Goal: Task Accomplishment & Management: Manage account settings

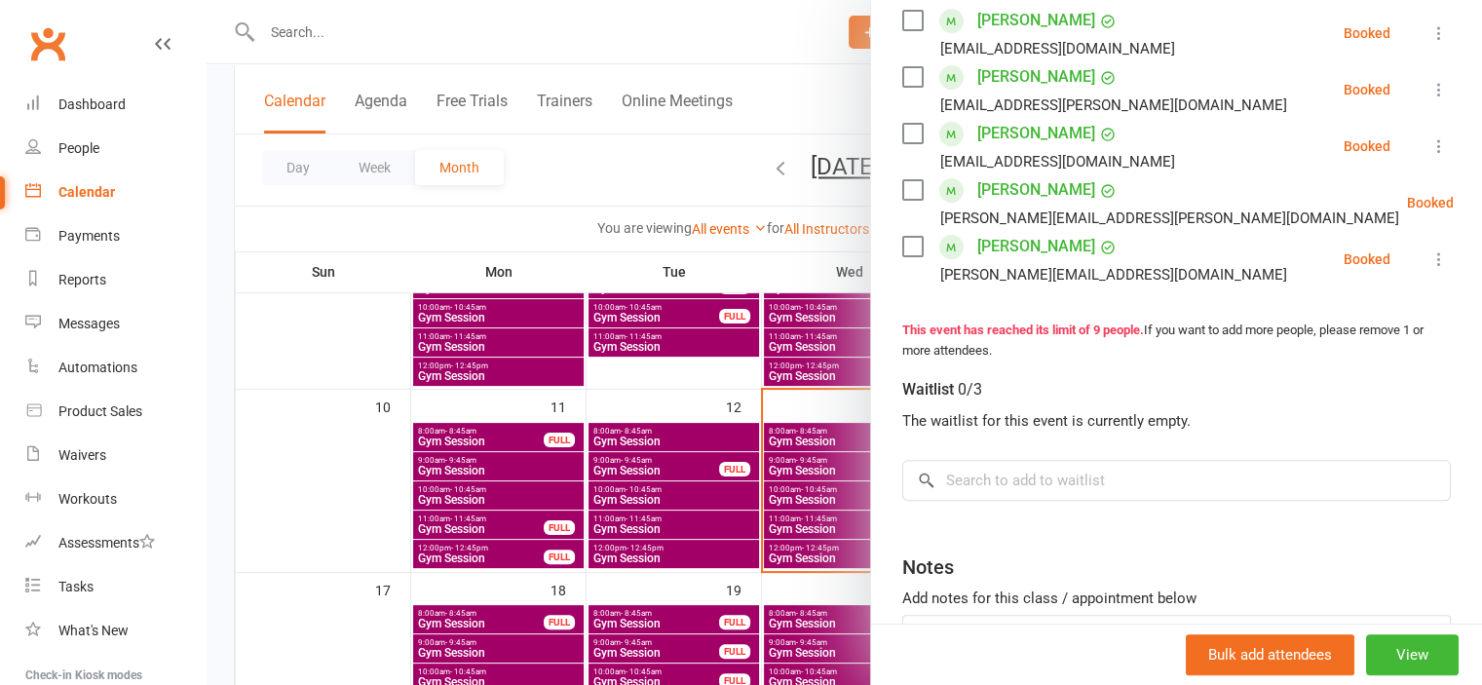
scroll to position [585, 0]
click at [1376, 656] on button "View" at bounding box center [1412, 654] width 93 height 41
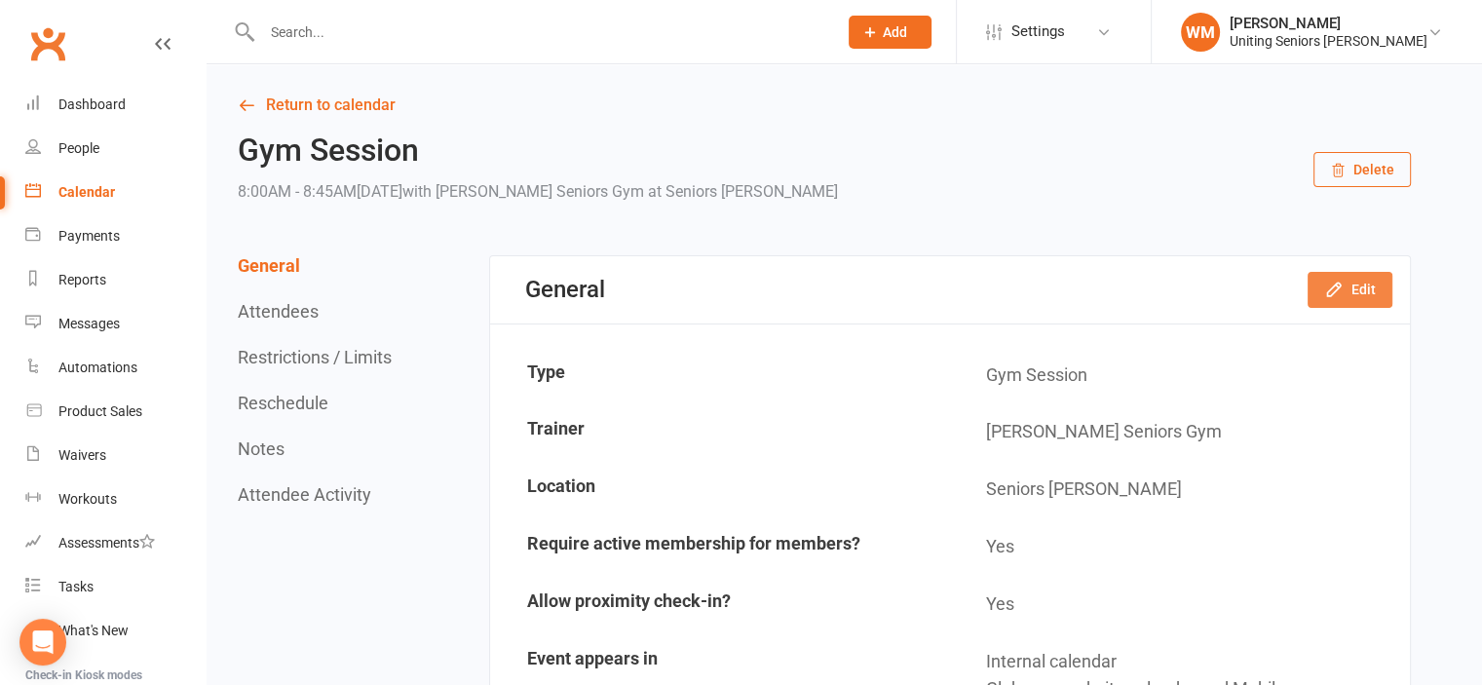
click at [1370, 280] on button "Edit" at bounding box center [1350, 289] width 85 height 35
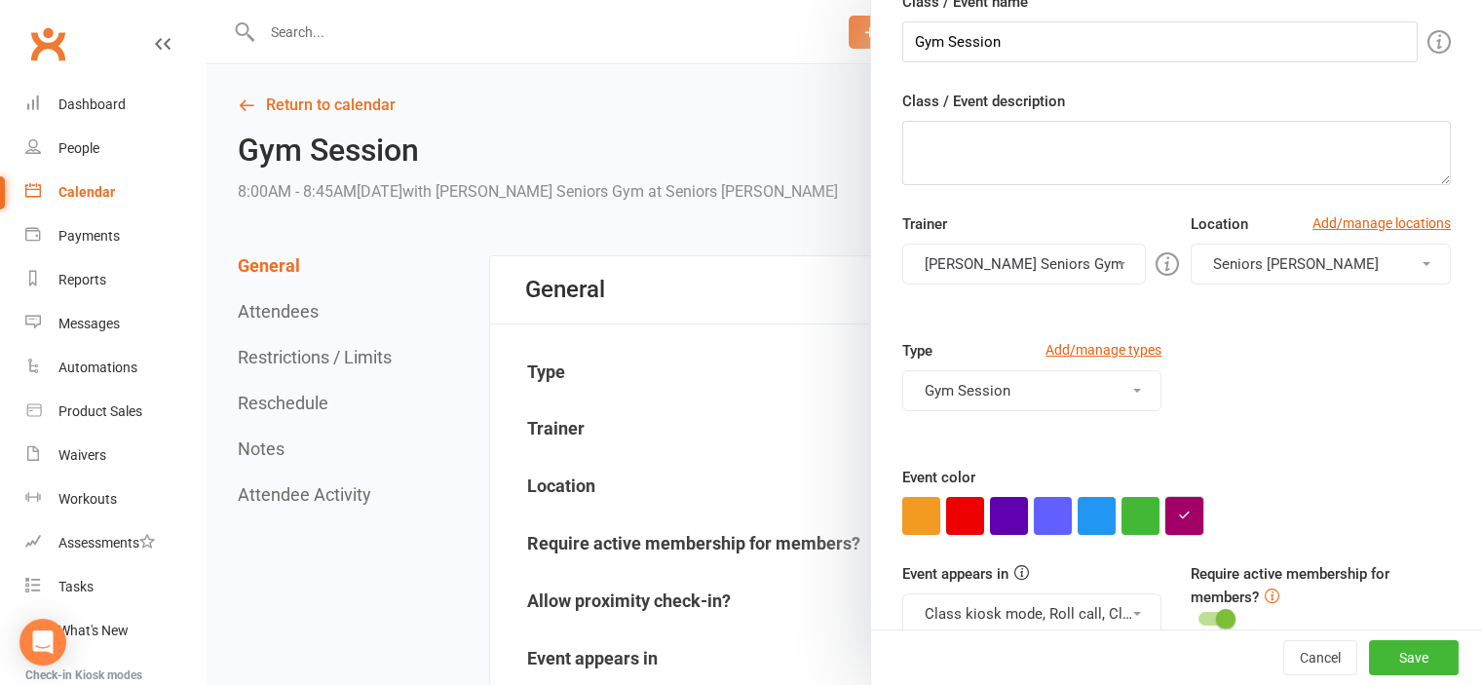
scroll to position [34, 0]
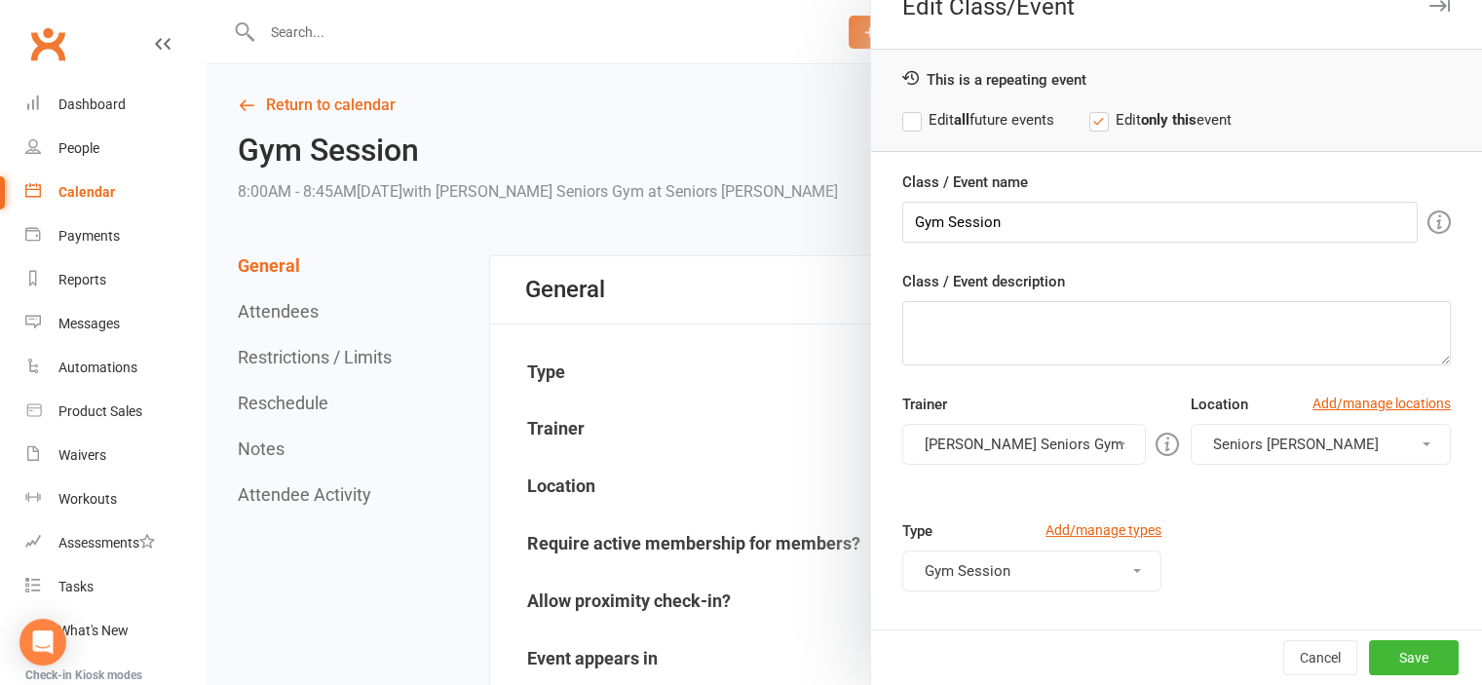
click at [289, 347] on div at bounding box center [845, 342] width 1276 height 685
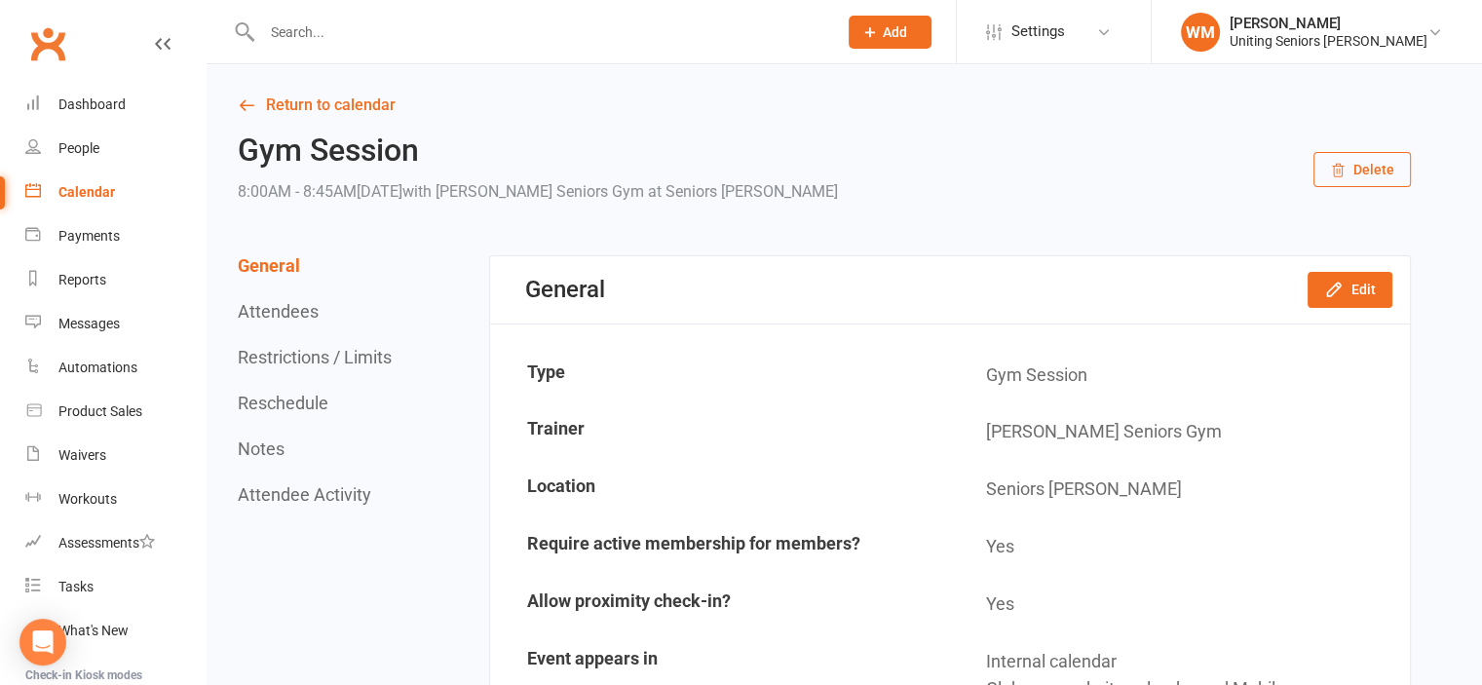
click at [286, 356] on button "Restrictions / Limits" at bounding box center [315, 357] width 154 height 20
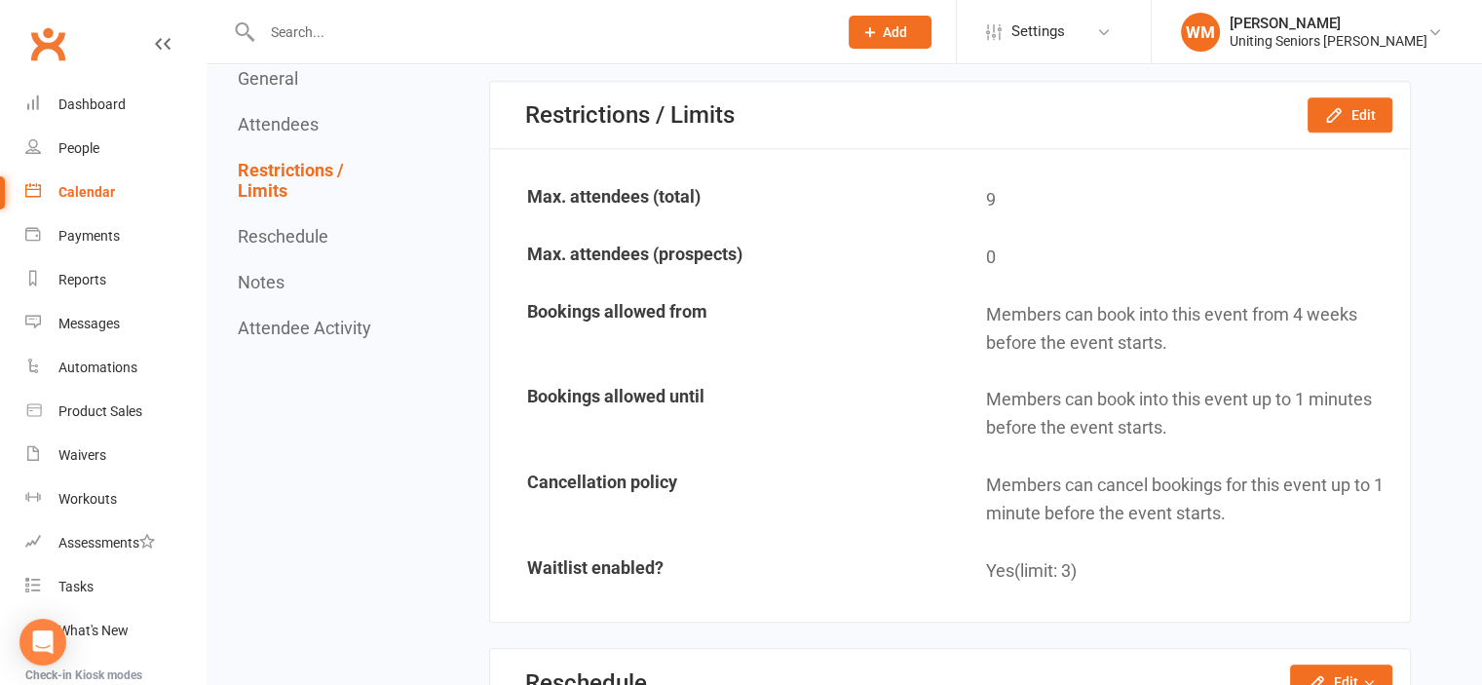
scroll to position [1822, 0]
click at [1326, 108] on icon "button" at bounding box center [1333, 112] width 19 height 19
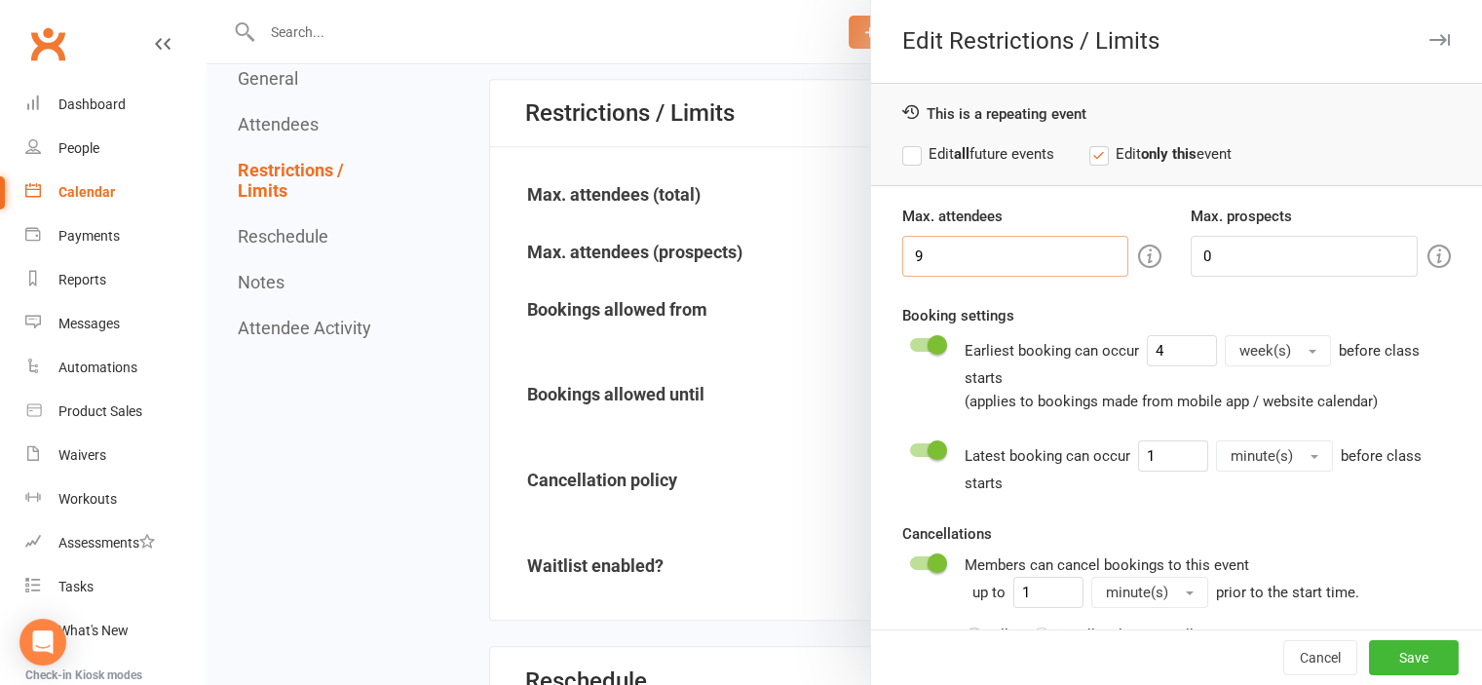
click at [696, 0] on div "Edit Restrictions / Limits This is a repeating event Edit all future events Edi…" at bounding box center [845, 0] width 1276 height 0
type input "10"
click at [1397, 648] on button "Save" at bounding box center [1414, 657] width 90 height 35
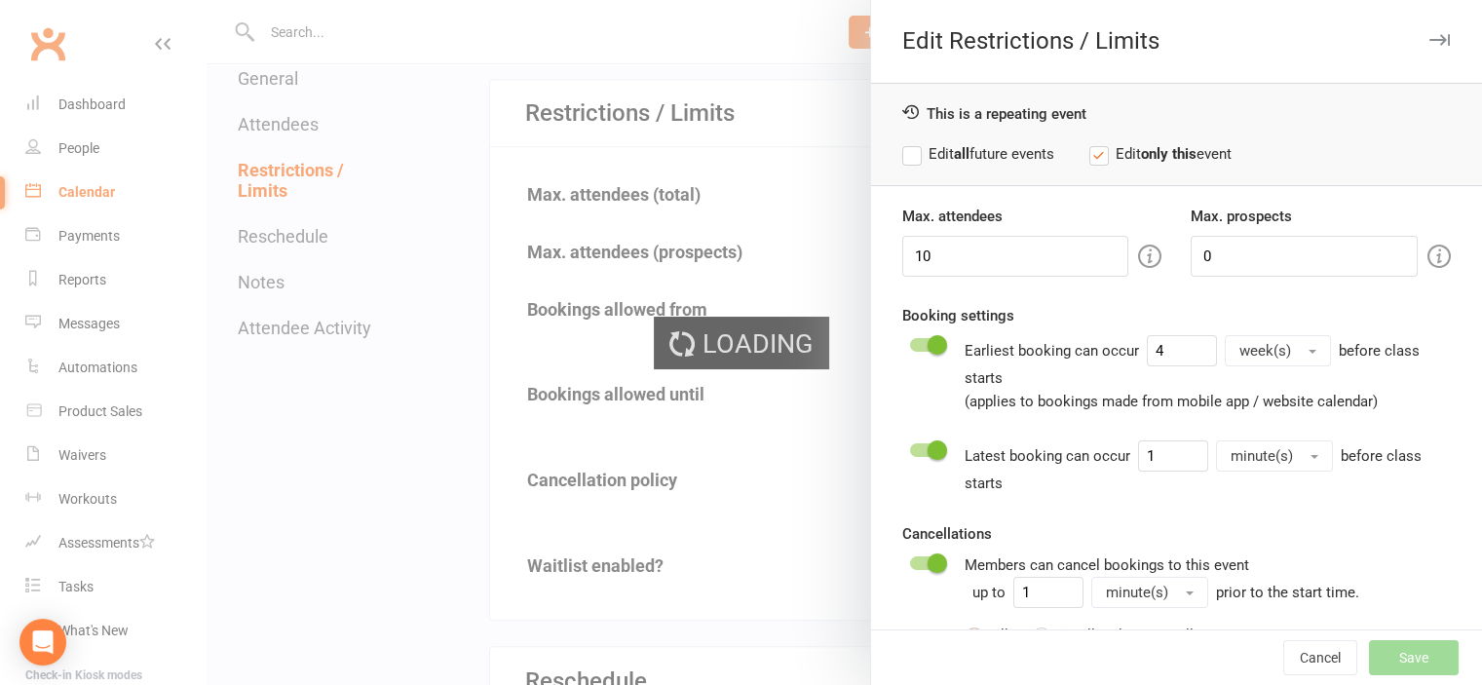
type input "0"
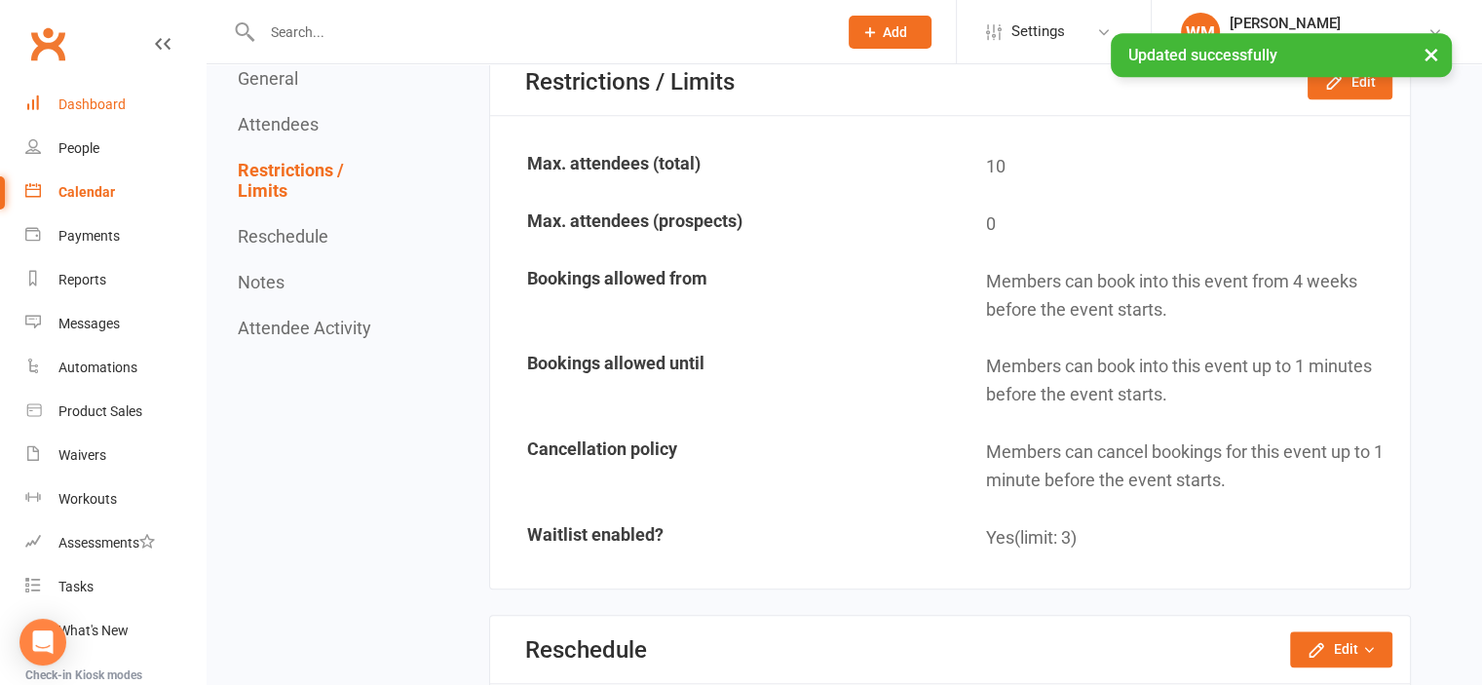
click at [93, 103] on div "Dashboard" at bounding box center [91, 104] width 67 height 16
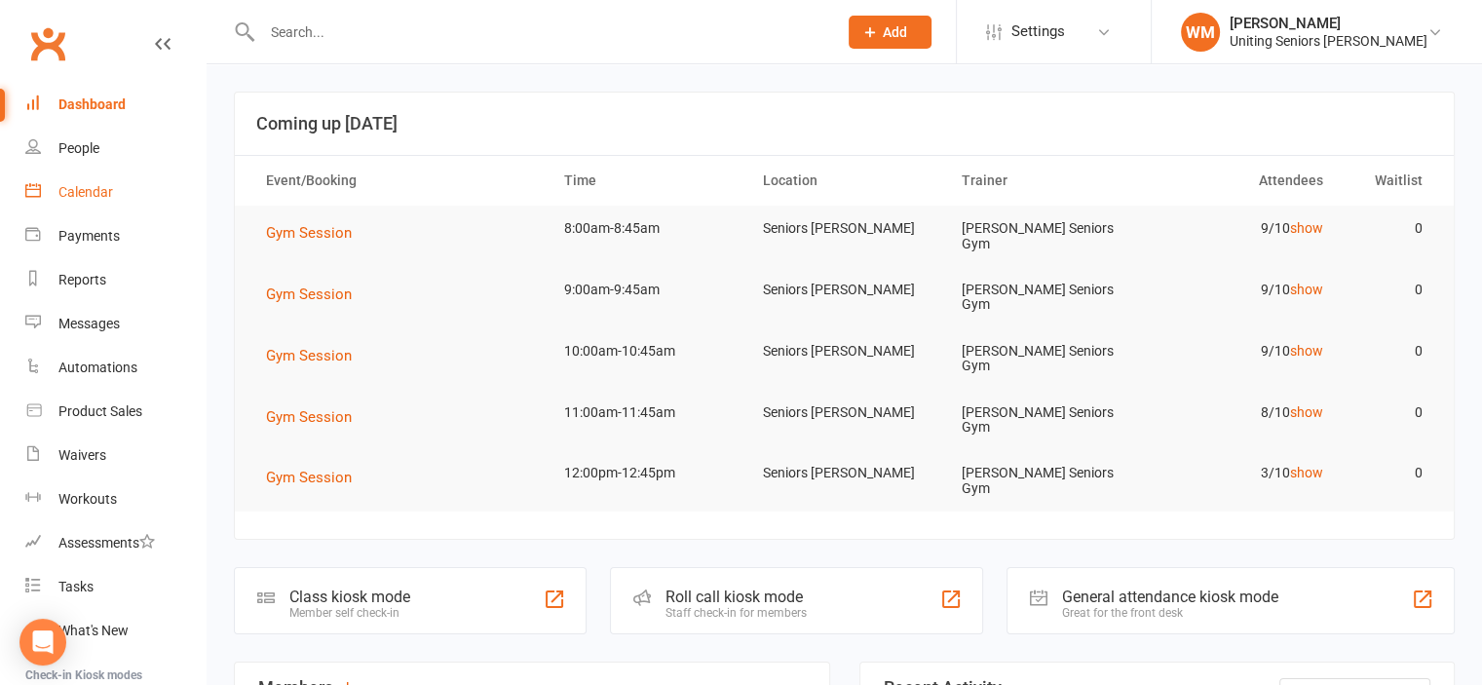
click at [101, 184] on div "Calendar" at bounding box center [85, 192] width 55 height 16
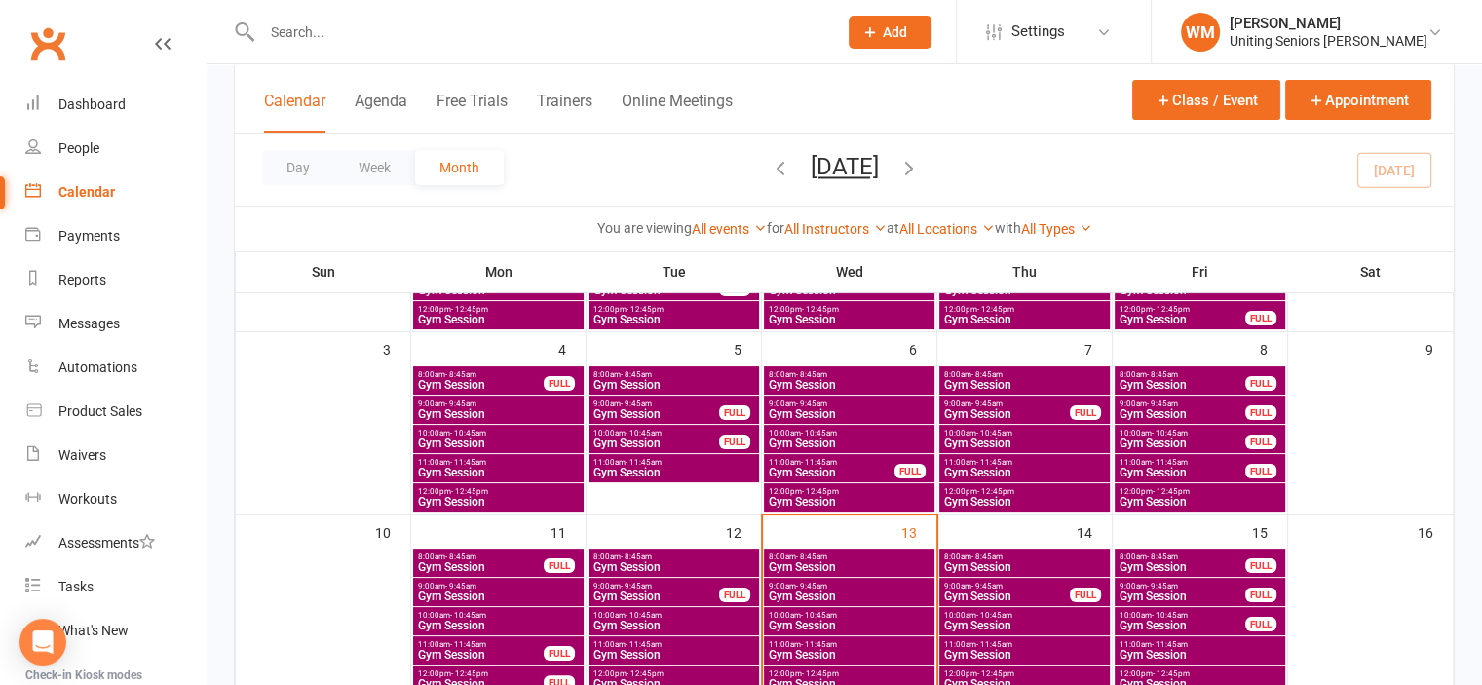
scroll to position [292, 0]
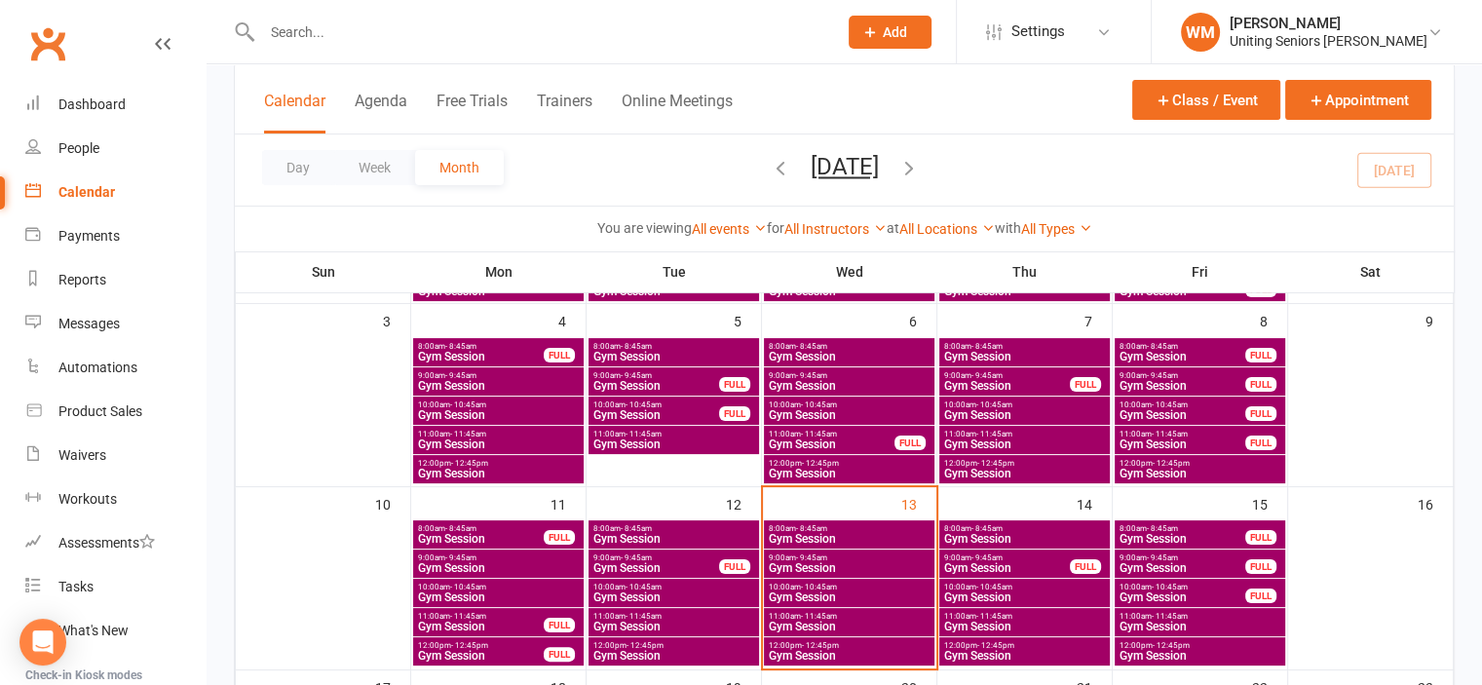
click at [985, 533] on span "Gym Session" at bounding box center [1024, 539] width 163 height 12
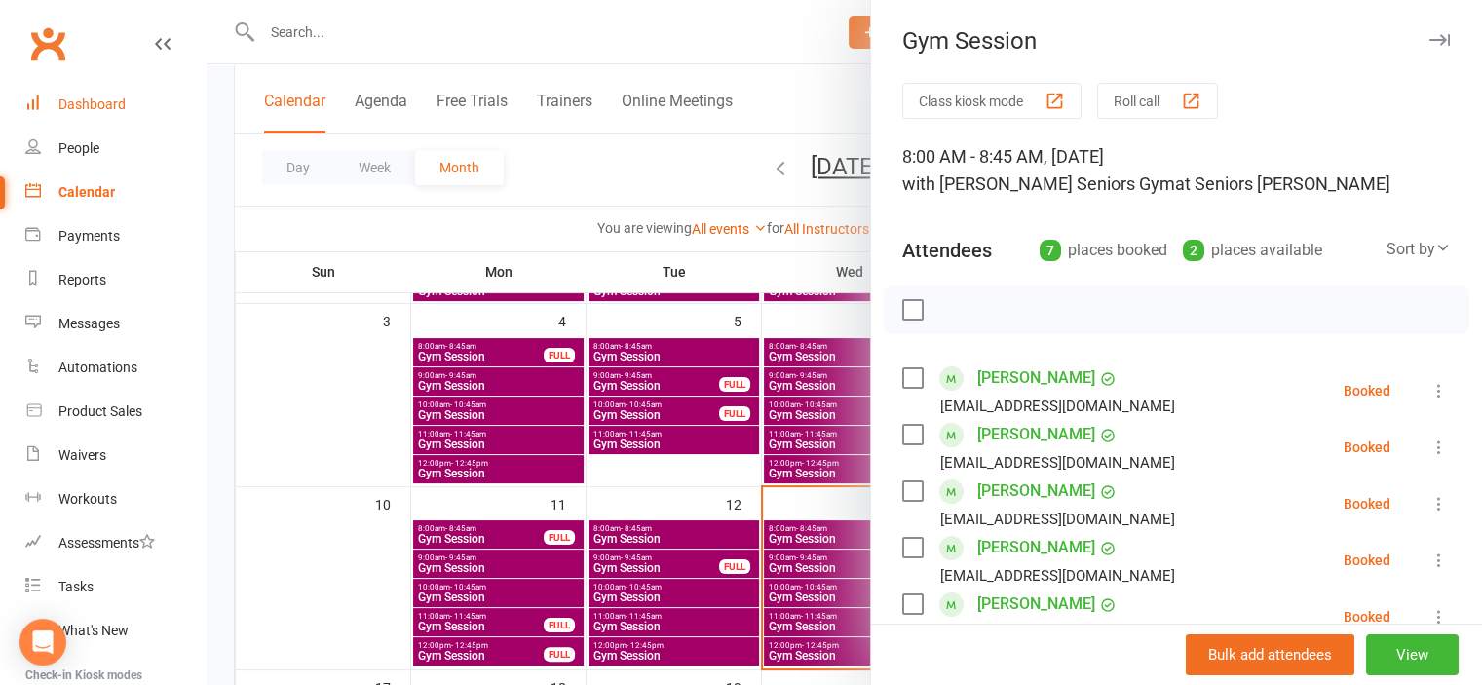
click at [97, 94] on link "Dashboard" at bounding box center [115, 105] width 180 height 44
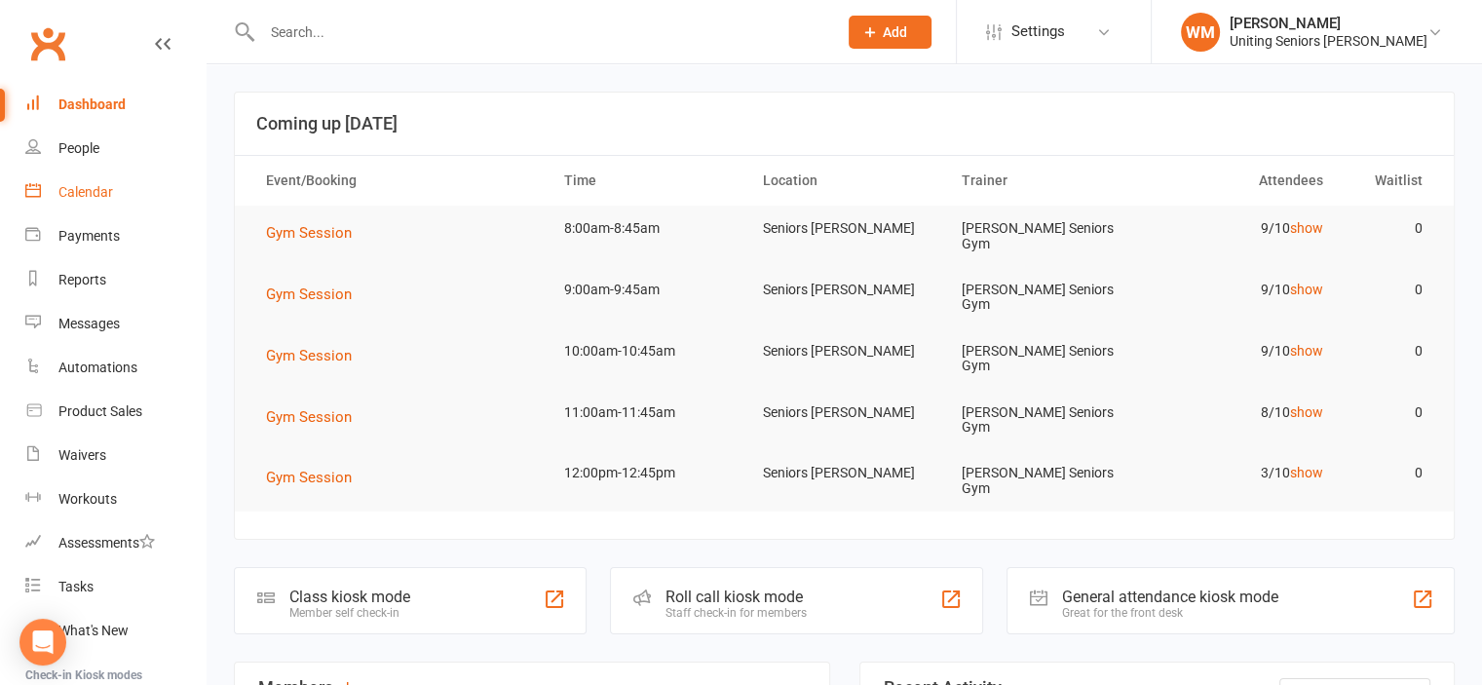
click at [75, 177] on link "Calendar" at bounding box center [115, 193] width 180 height 44
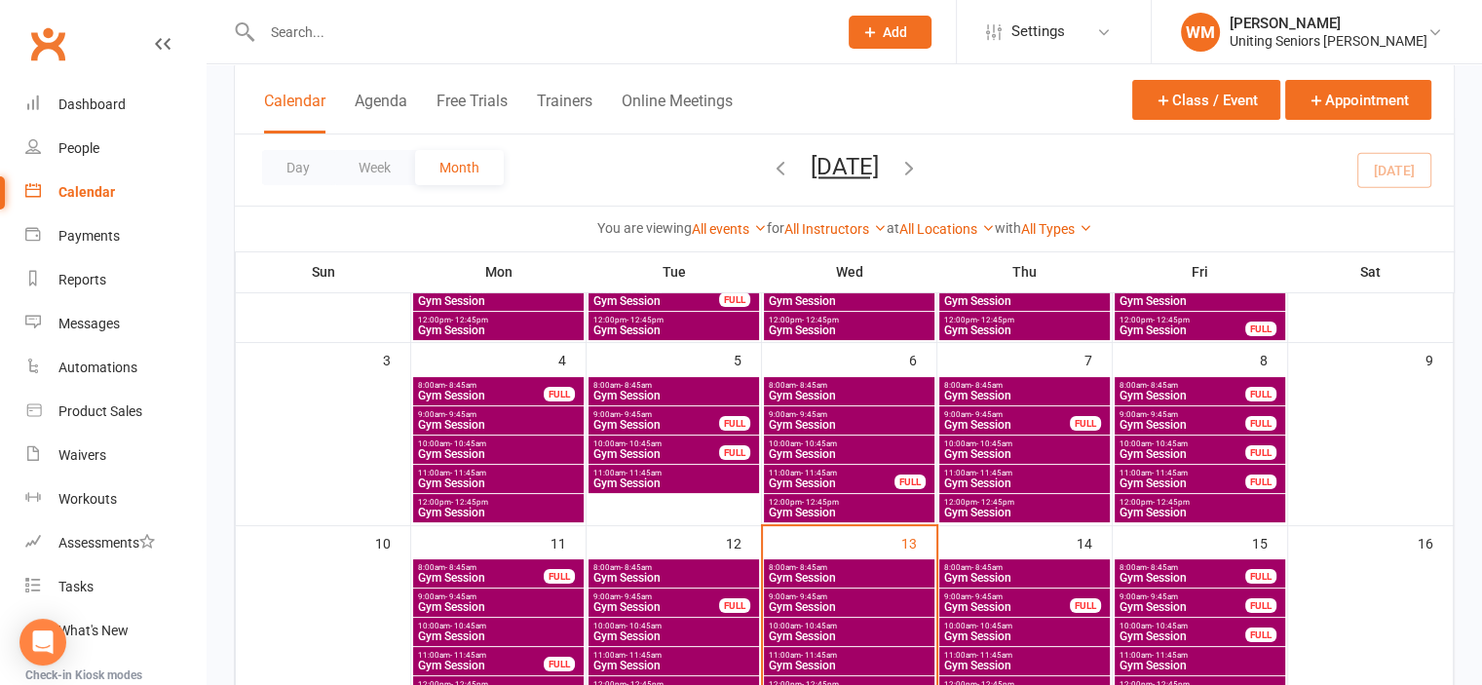
scroll to position [292, 0]
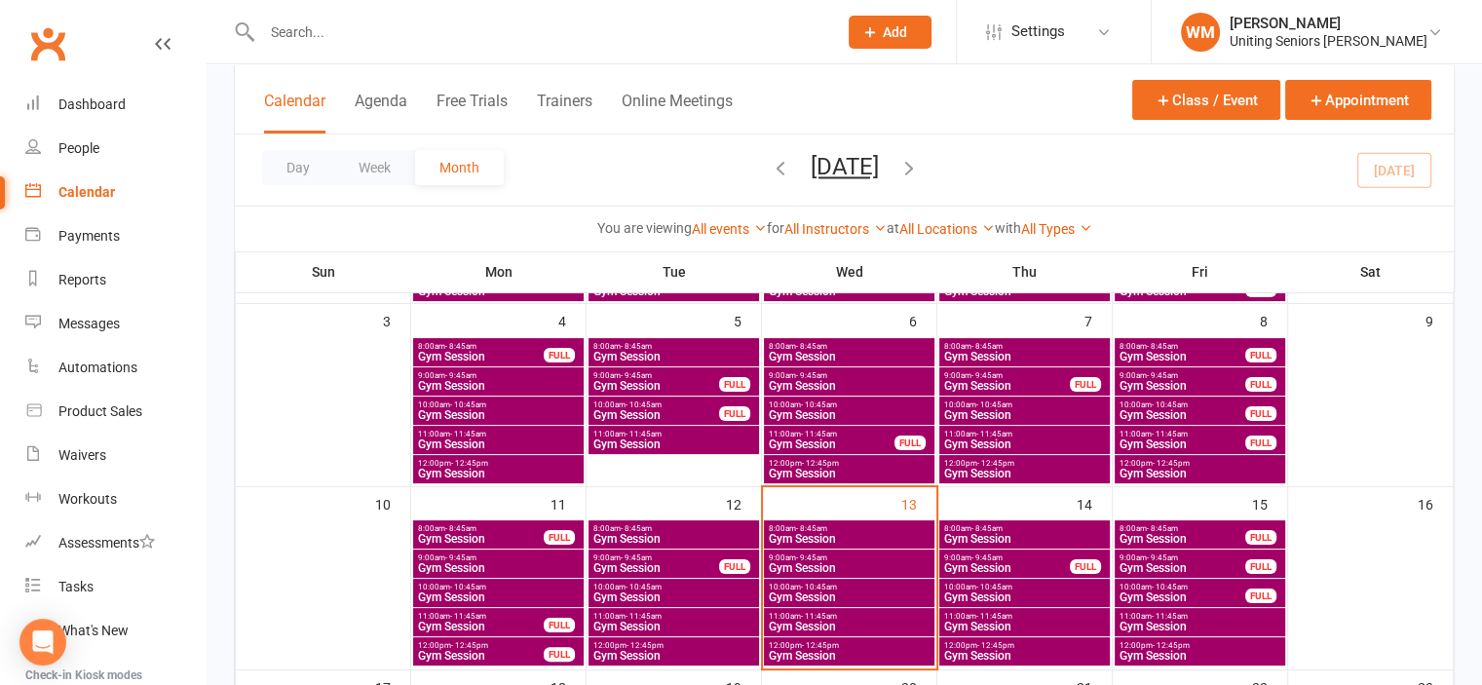
click at [999, 537] on span "Gym Session" at bounding box center [1024, 539] width 163 height 12
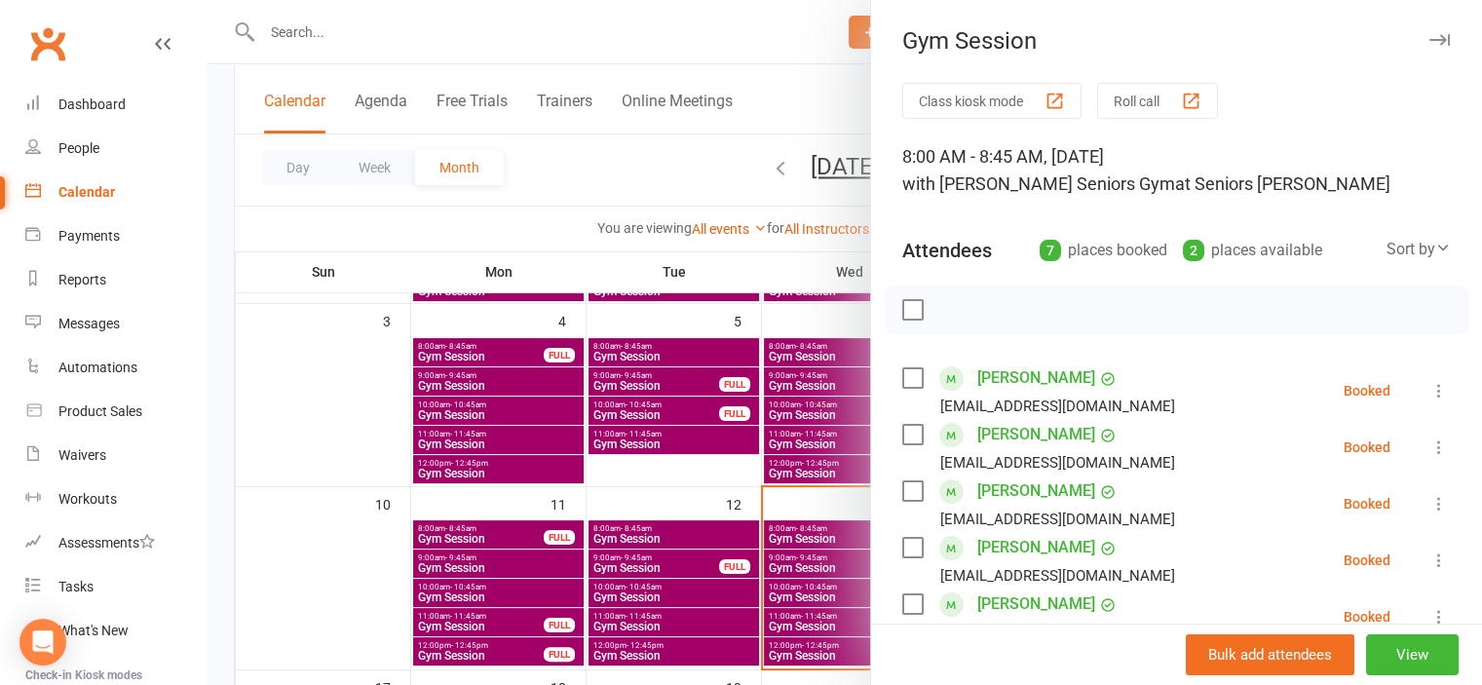
click at [331, 571] on div at bounding box center [845, 342] width 1276 height 685
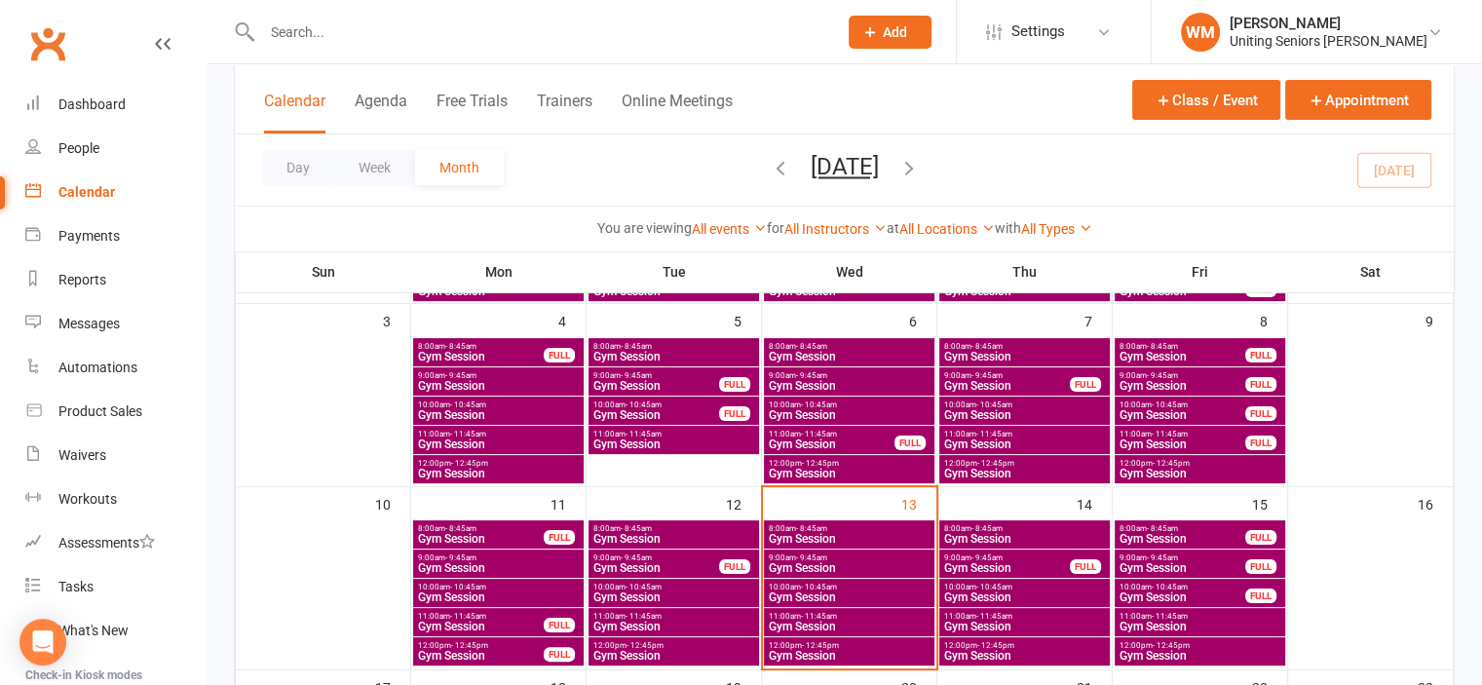
click at [1037, 560] on span "9:00am - 9:45am" at bounding box center [1007, 557] width 128 height 9
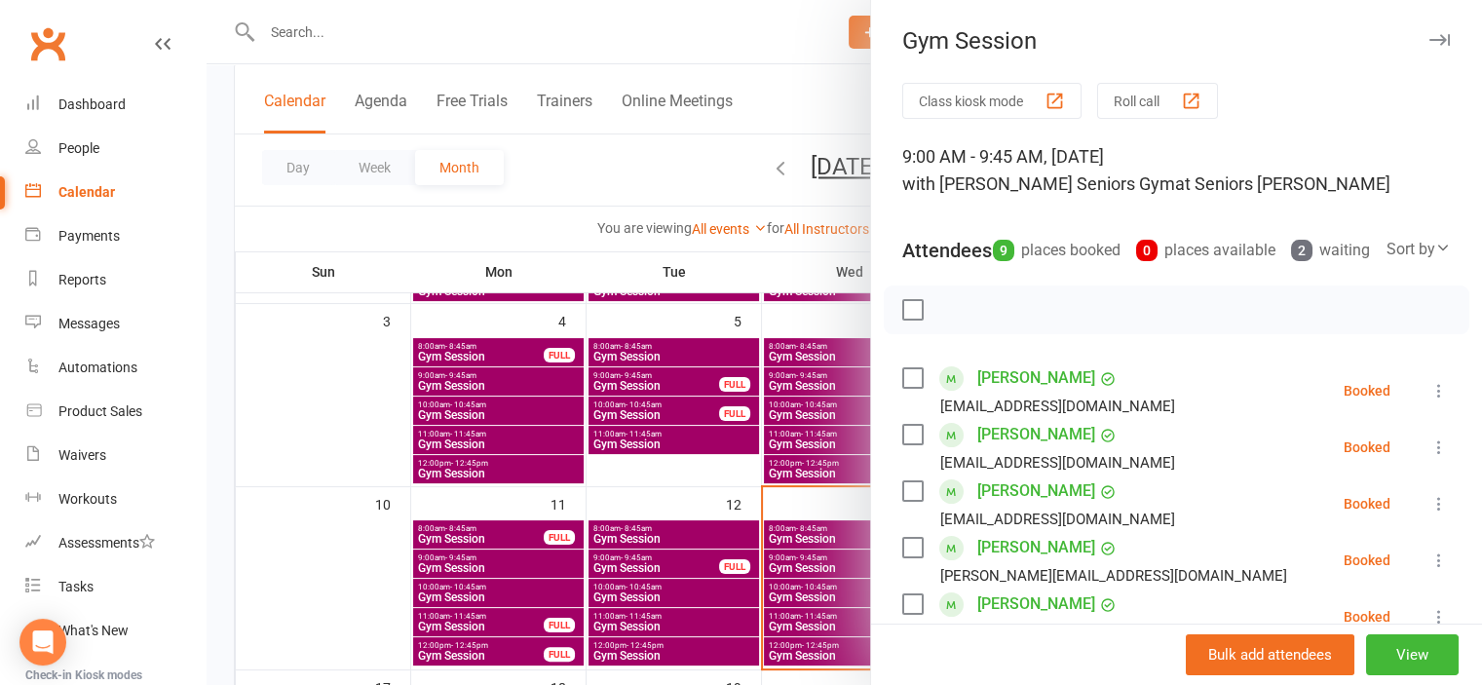
click at [357, 536] on div at bounding box center [845, 342] width 1276 height 685
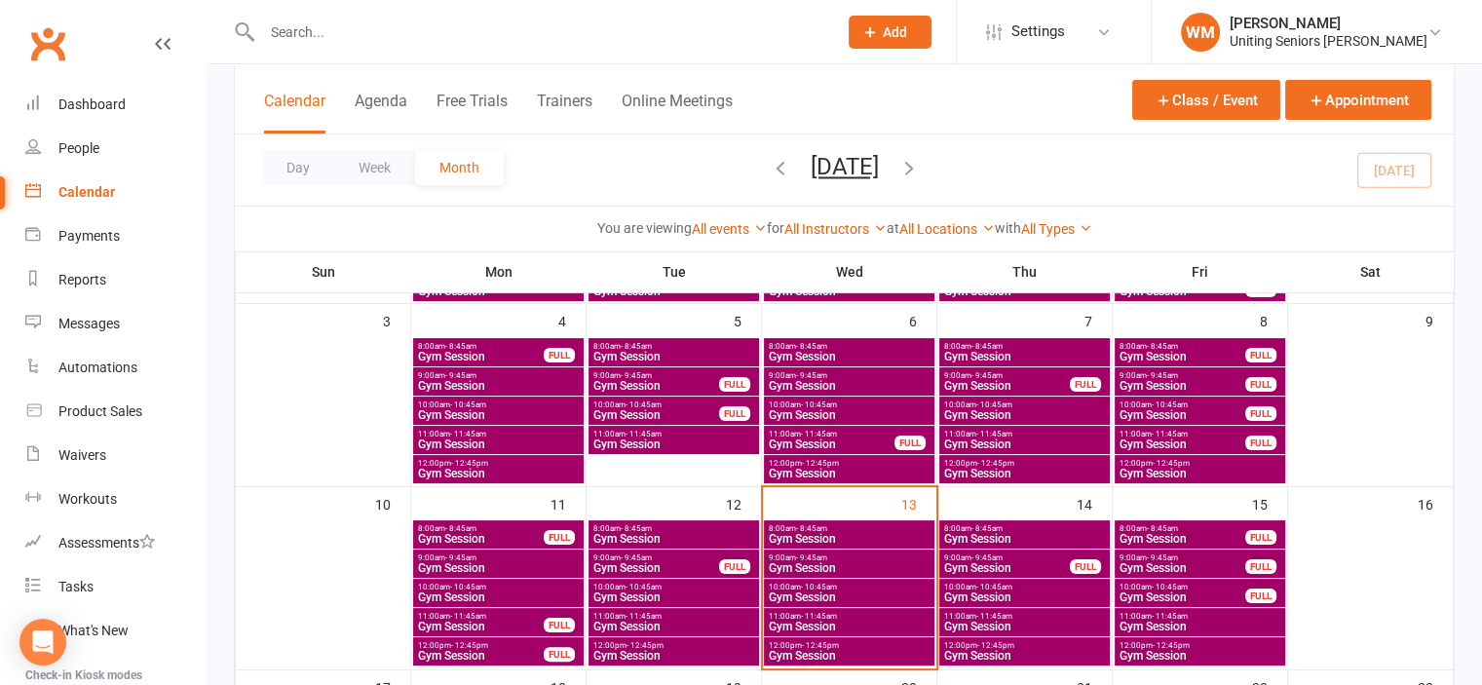
click at [640, 588] on span "- 10:45am" at bounding box center [644, 587] width 36 height 9
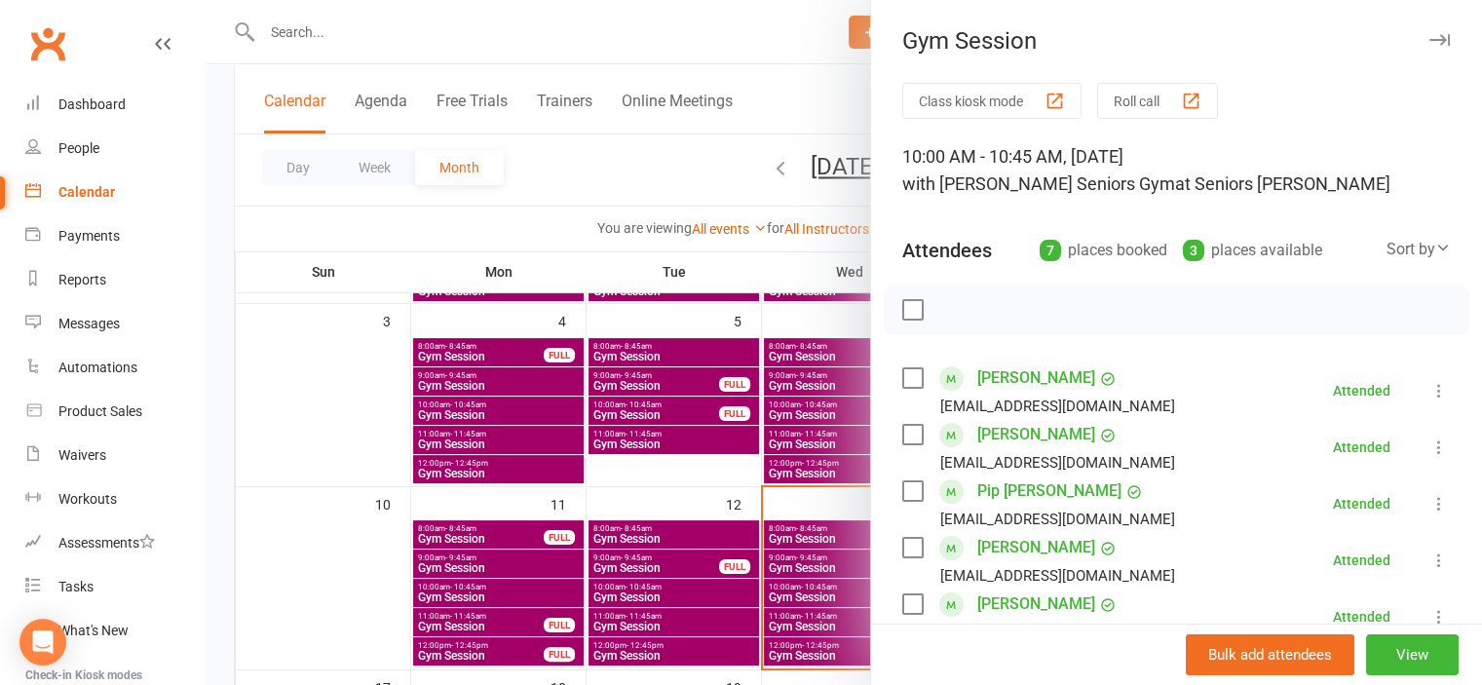
click at [316, 555] on div at bounding box center [845, 342] width 1276 height 685
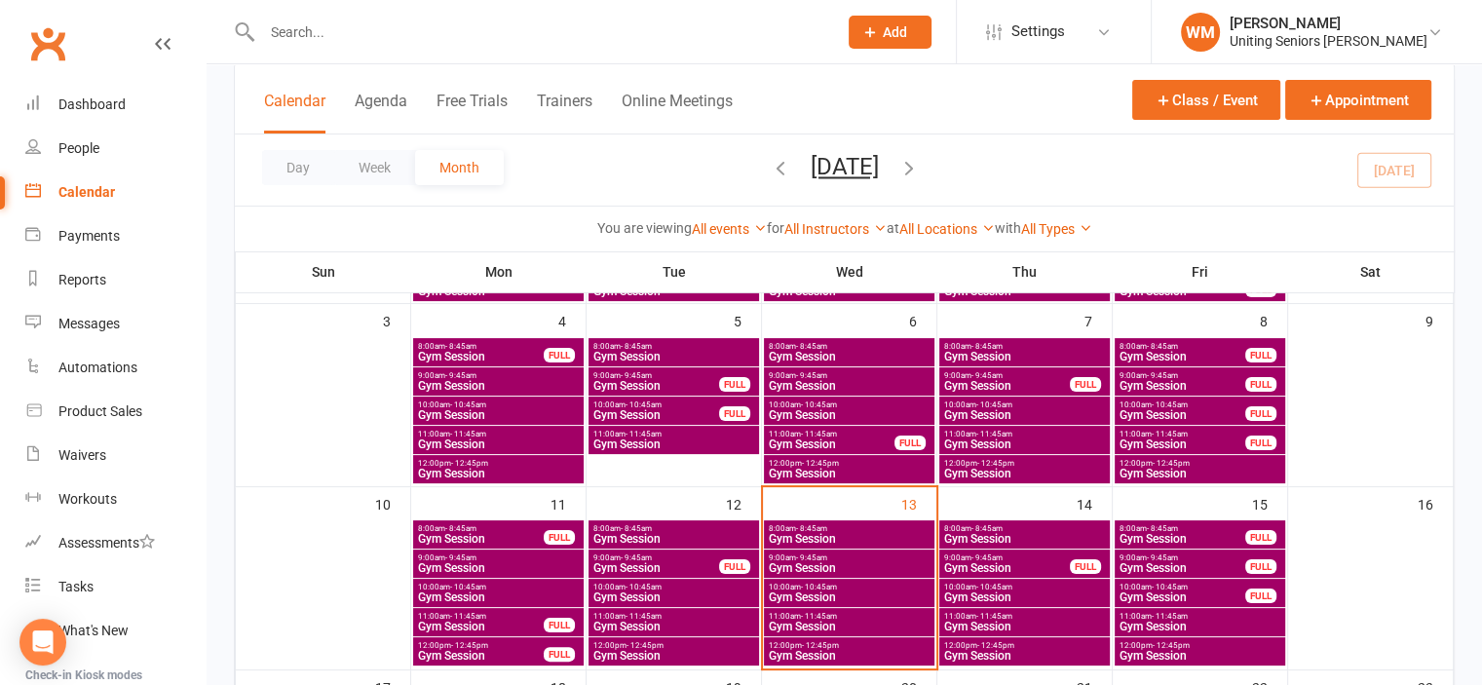
click at [604, 529] on span "8:00am - 8:45am" at bounding box center [673, 528] width 163 height 9
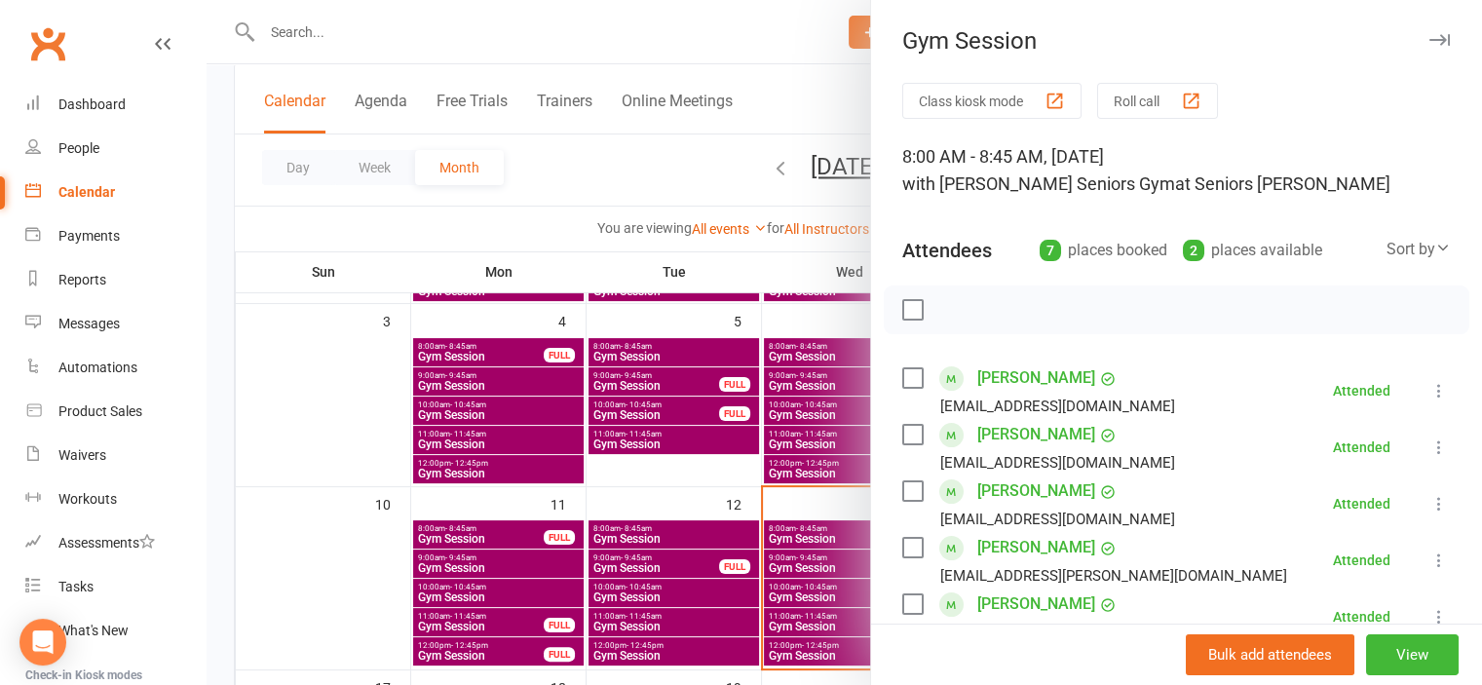
click at [379, 543] on div at bounding box center [845, 342] width 1276 height 685
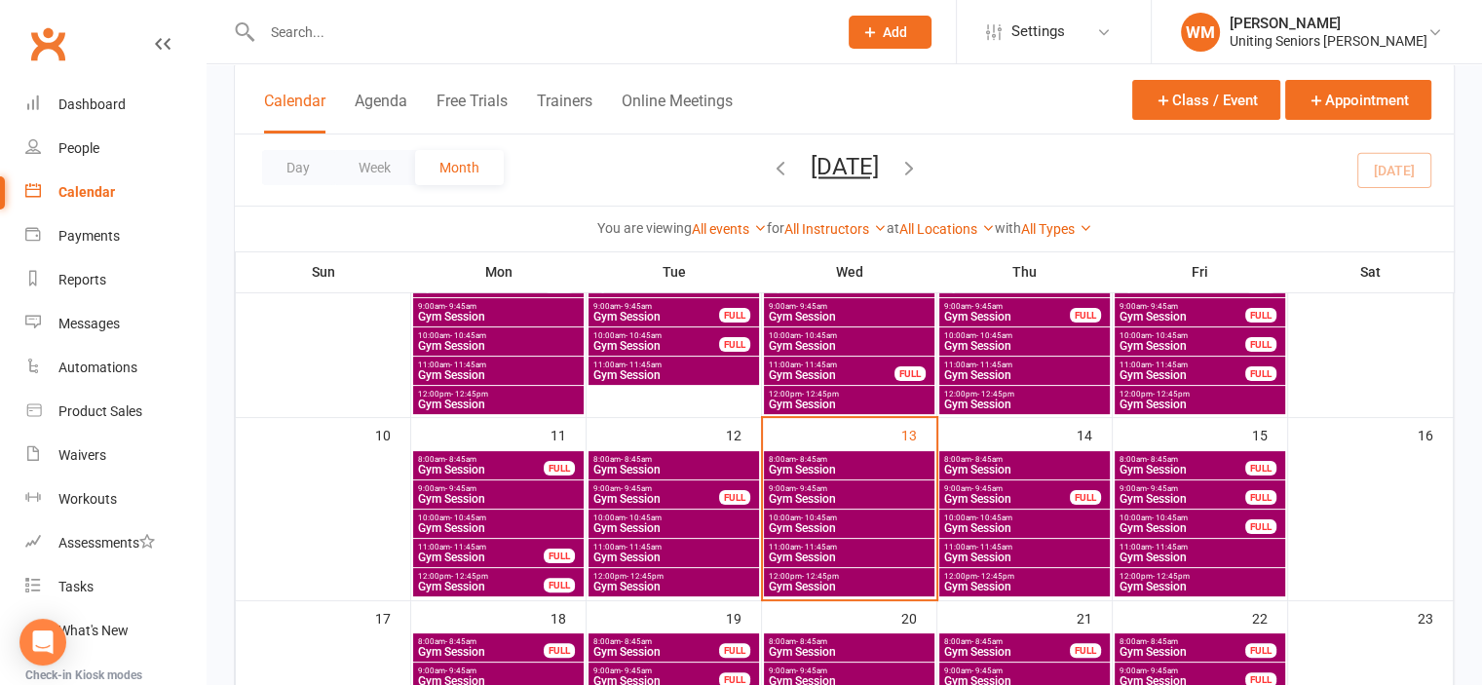
scroll to position [487, 0]
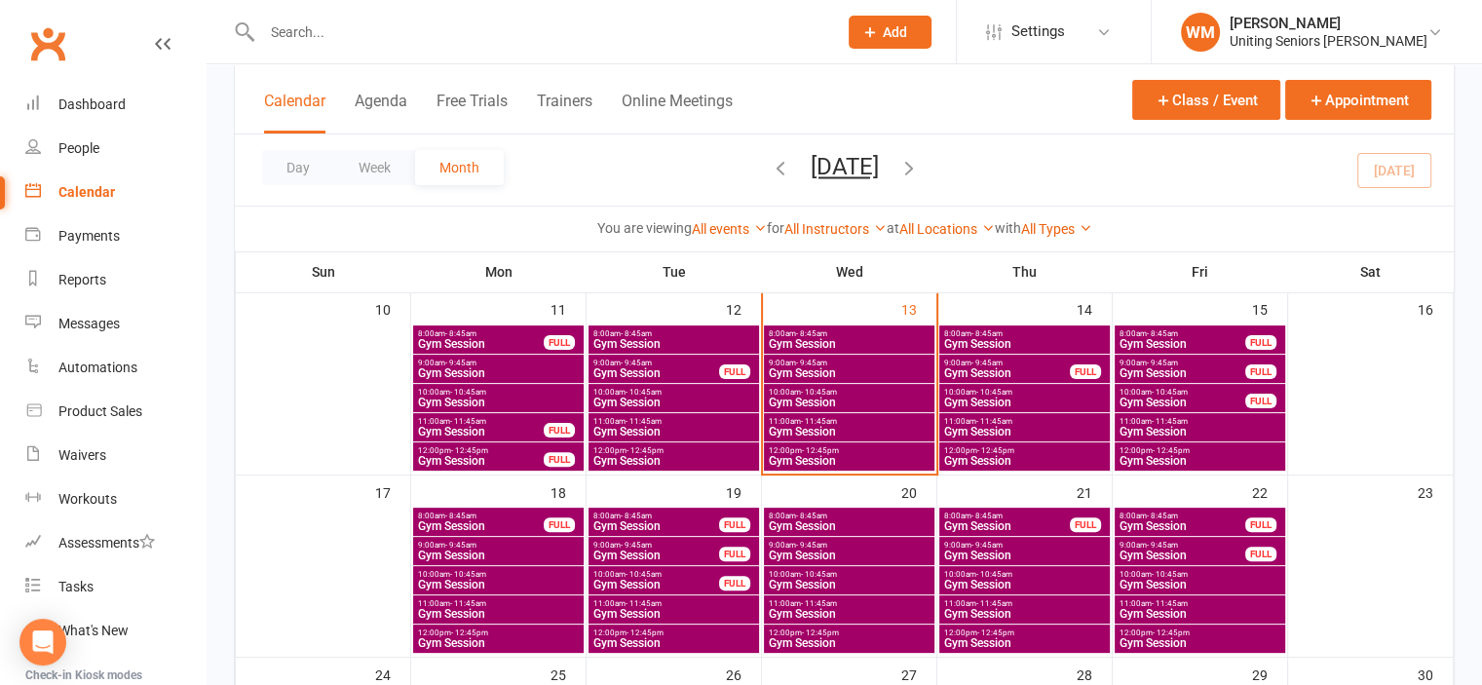
click at [889, 545] on span "9:00am - 9:45am" at bounding box center [849, 545] width 163 height 9
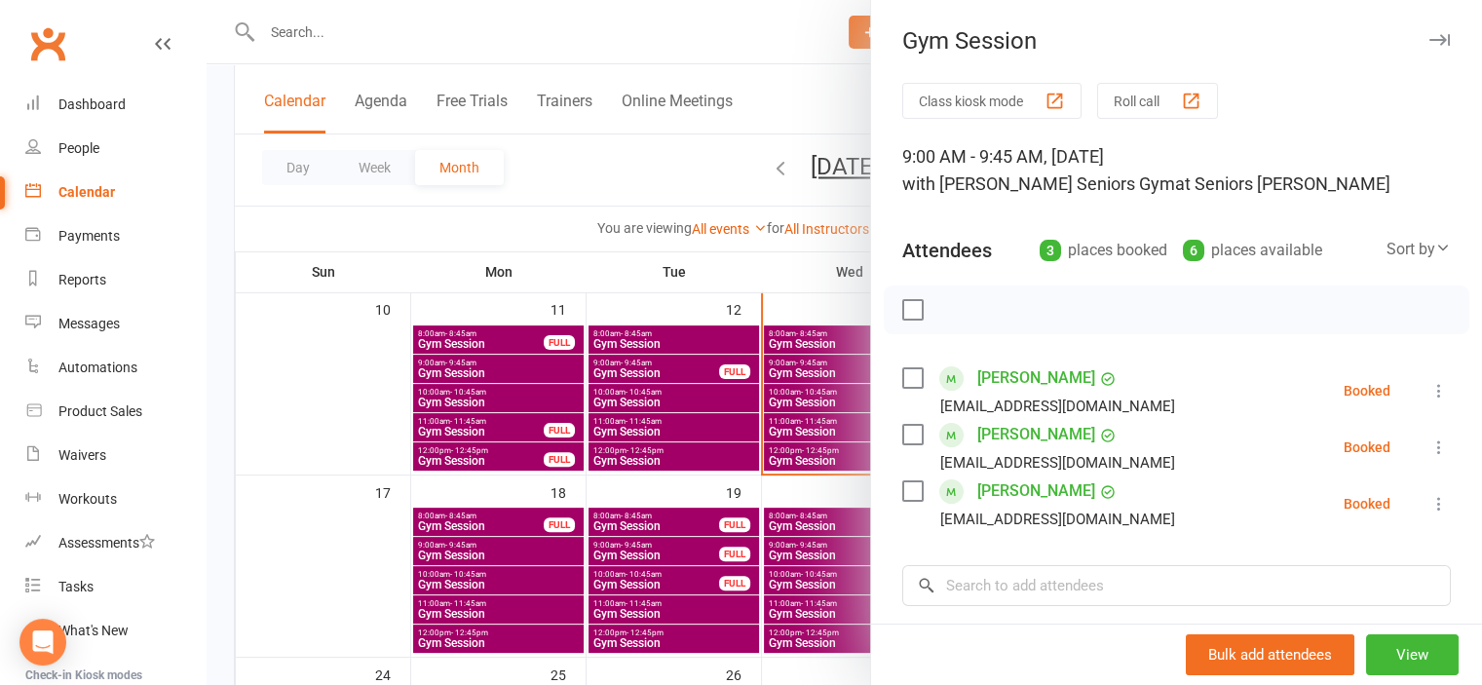
click at [360, 572] on div at bounding box center [845, 342] width 1276 height 685
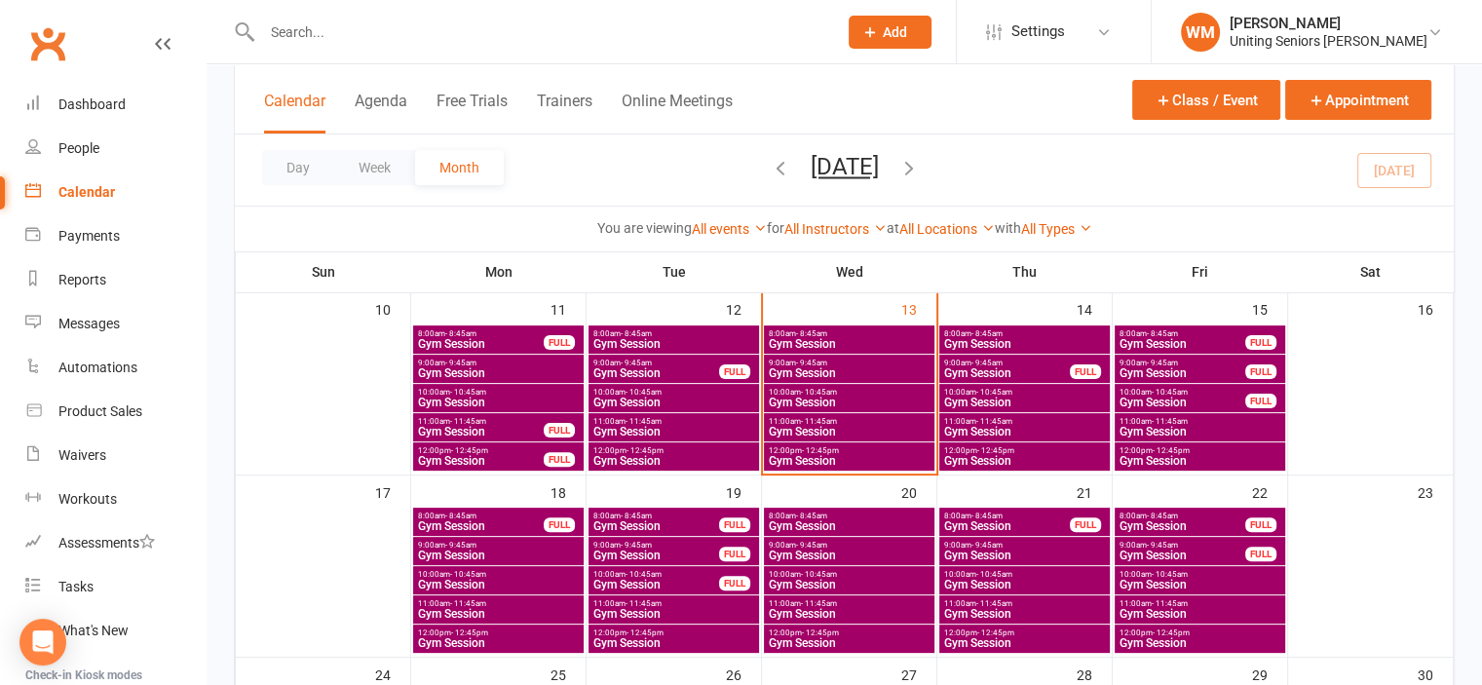
click at [864, 523] on span "Gym Session" at bounding box center [849, 526] width 163 height 12
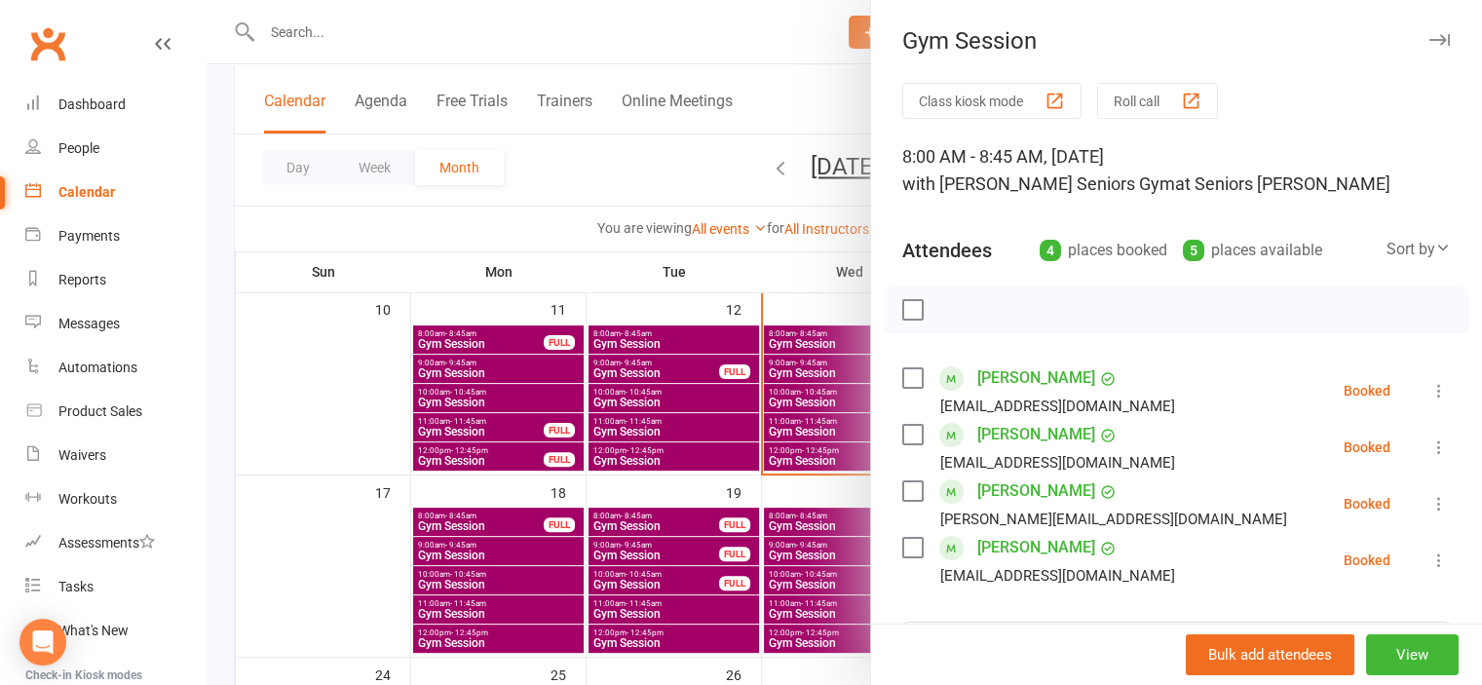
click at [354, 538] on div at bounding box center [845, 342] width 1276 height 685
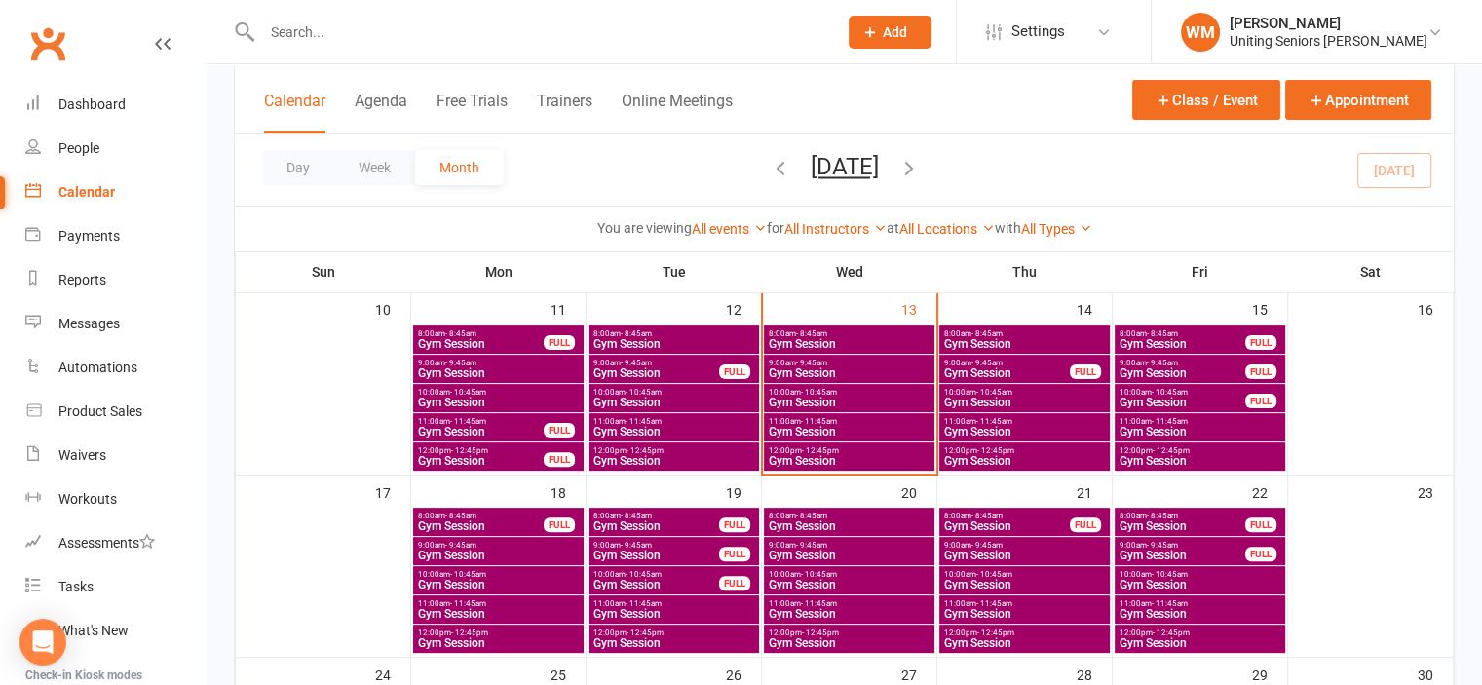
click at [810, 586] on span "Gym Session" at bounding box center [849, 585] width 163 height 12
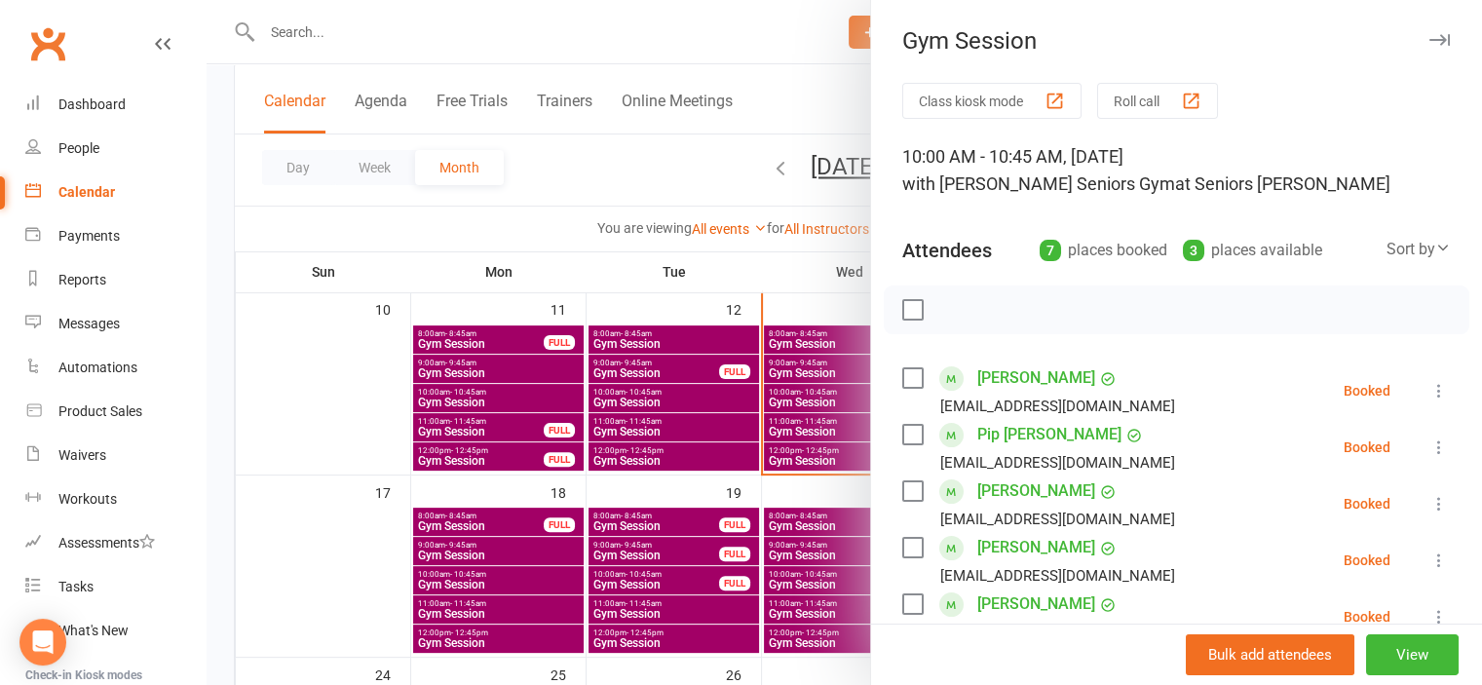
click at [377, 566] on div at bounding box center [845, 342] width 1276 height 685
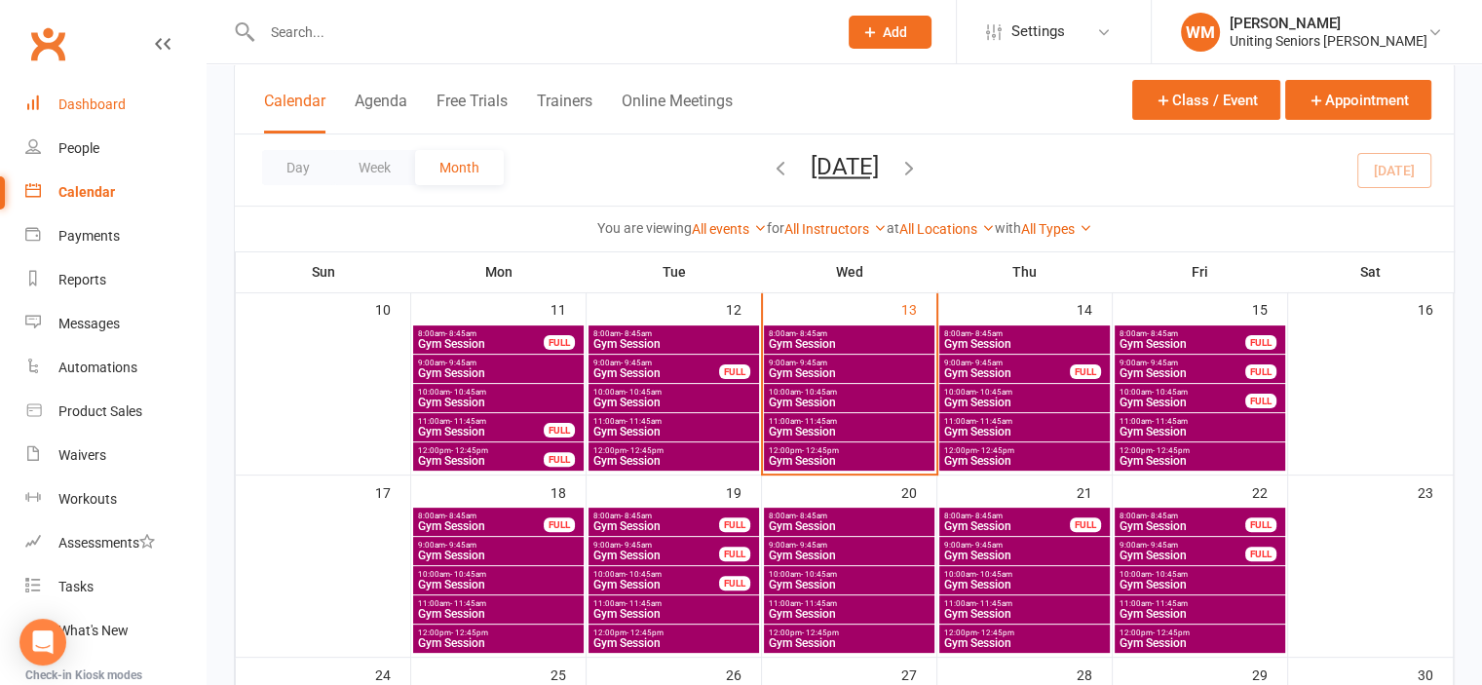
click at [45, 89] on link "Dashboard" at bounding box center [115, 105] width 180 height 44
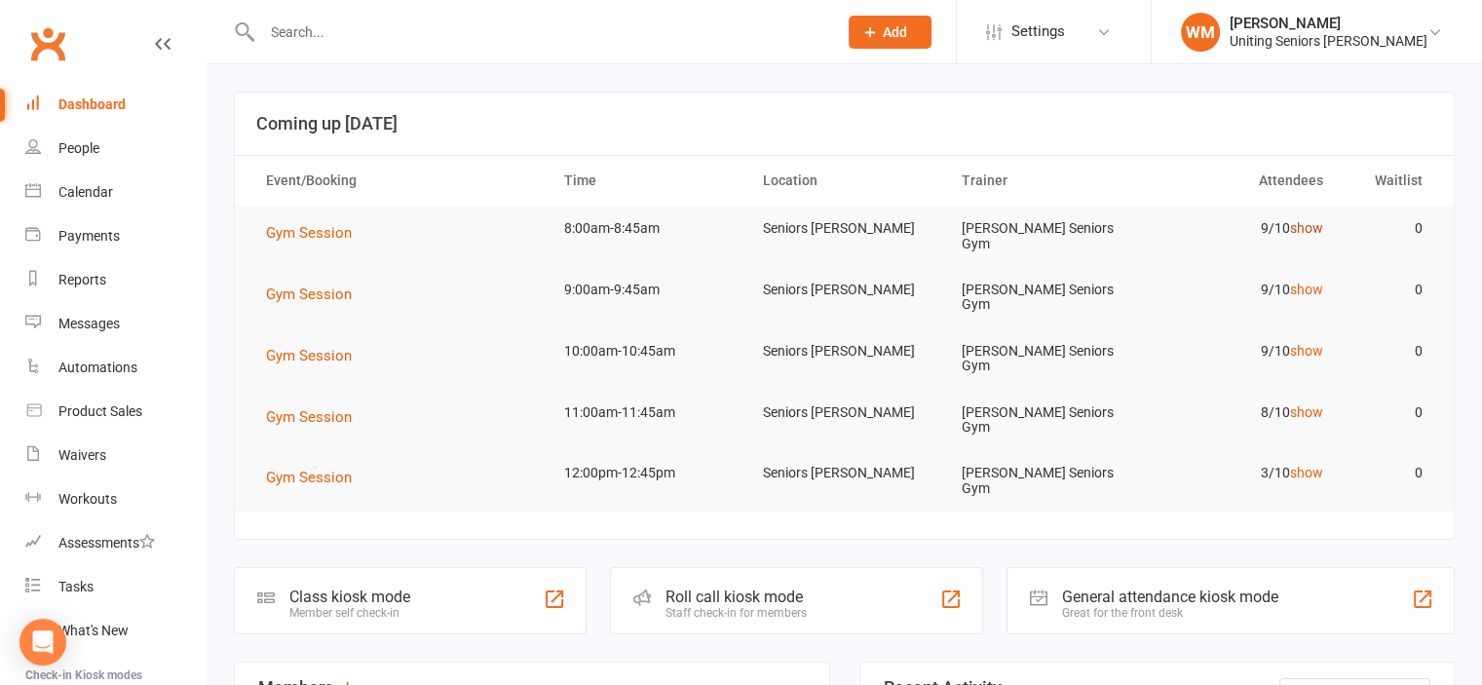
click at [1306, 223] on link "show" at bounding box center [1306, 228] width 33 height 16
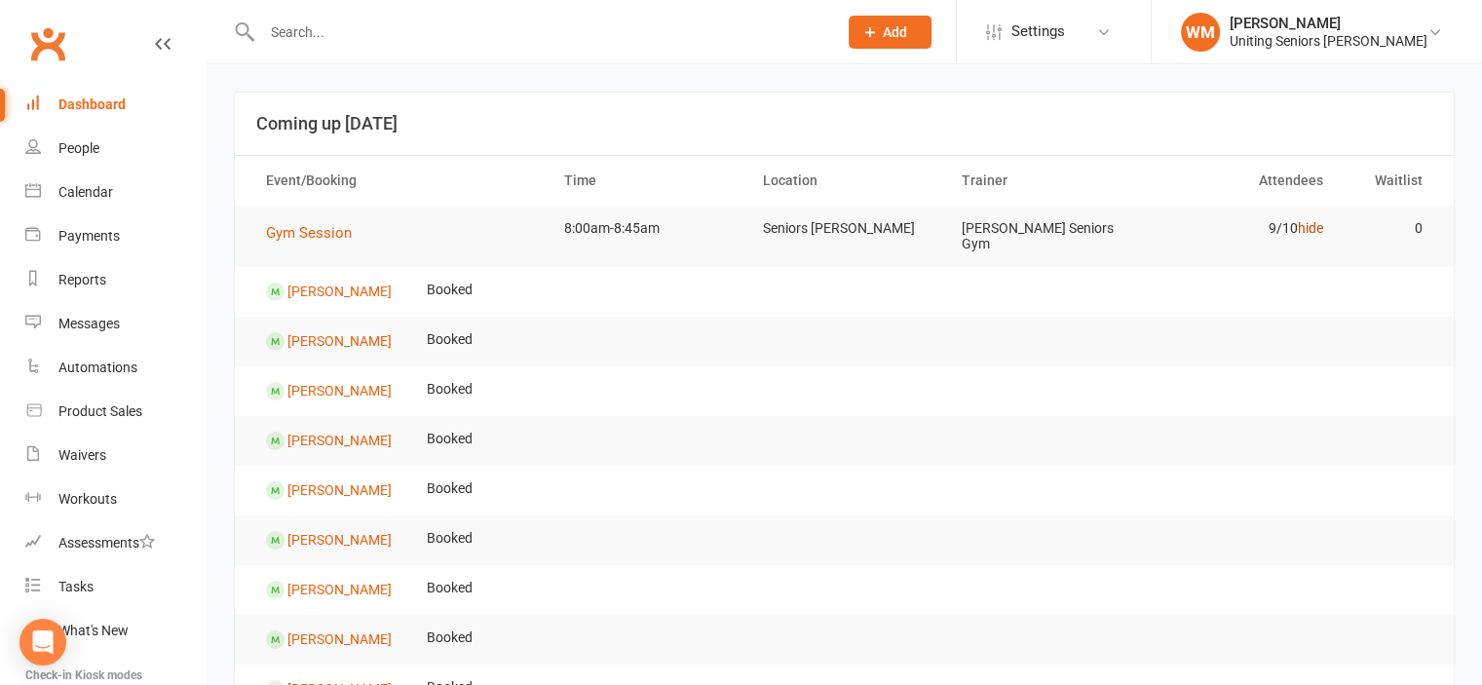
click at [1302, 224] on link "hide" at bounding box center [1310, 228] width 25 height 16
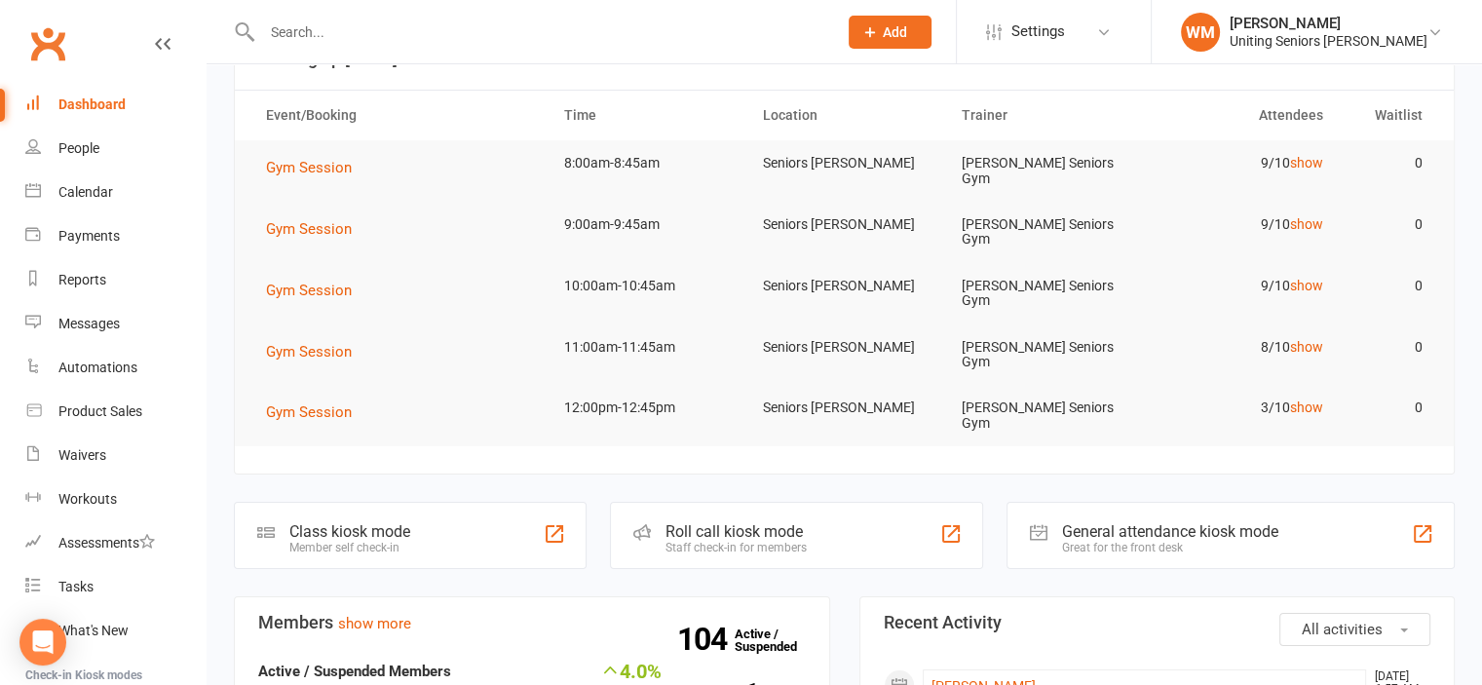
scroll to position [195, 0]
